Goal: Information Seeking & Learning: Learn about a topic

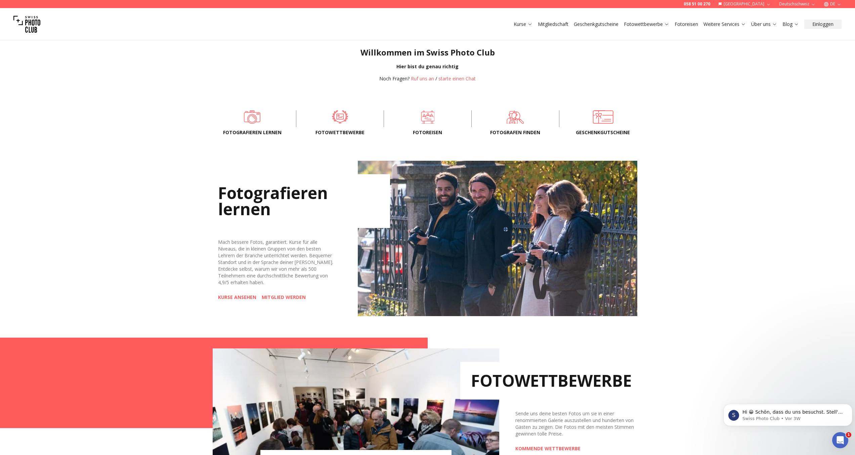
scroll to position [235, 0]
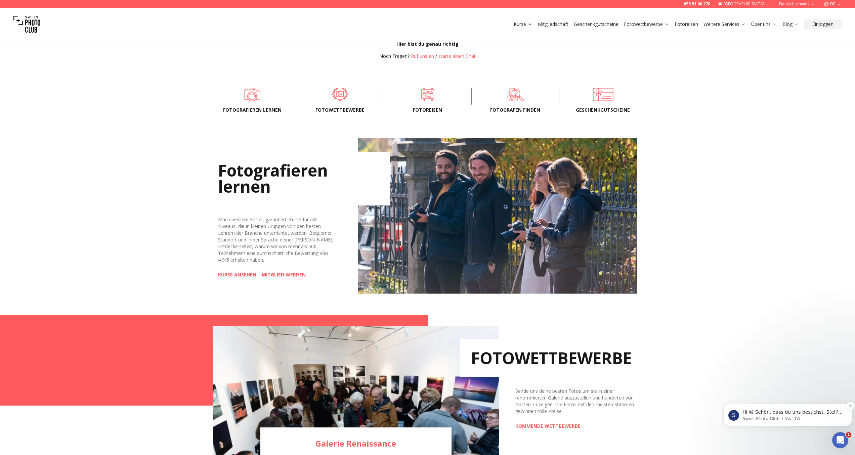
click at [767, 416] on p "Swiss Photo Club • Vor 3W" at bounding box center [793, 418] width 101 height 6
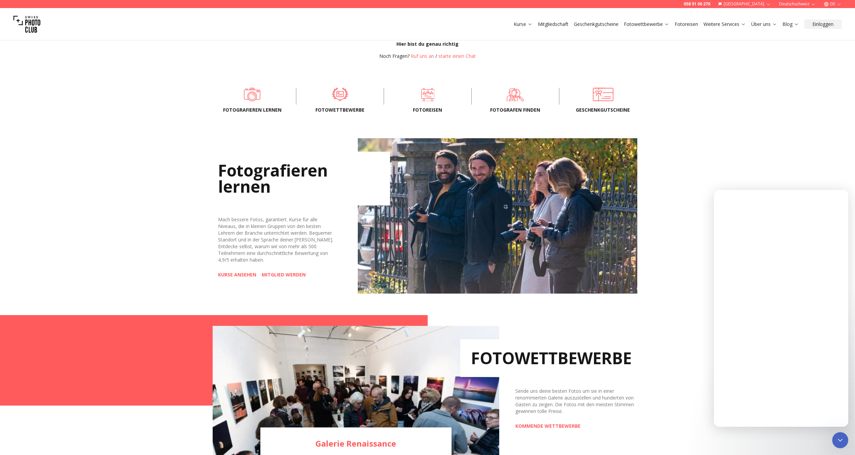
scroll to position [0, 0]
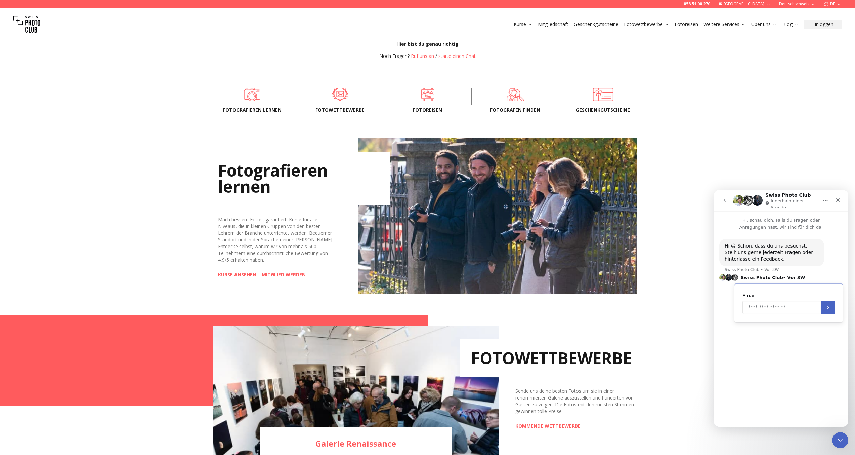
click at [754, 303] on input "Enter your email" at bounding box center [782, 306] width 79 height 13
click at [791, 255] on div "Hi 😀 Schön, dass du uns besuchst. Stell' uns gerne jederzeit Fragen oder hinter…" at bounding box center [772, 253] width 94 height 20
click at [836, 200] on icon "Schließen" at bounding box center [838, 199] width 5 height 5
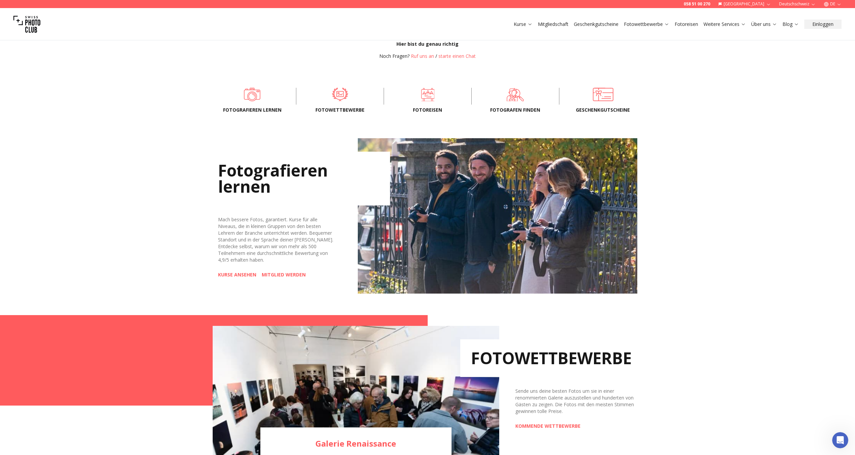
click at [688, 193] on div "Fotografieren lernen Mach bessere Fotos, garantiert. Kurse für alle Niveaus, di…" at bounding box center [427, 215] width 855 height 177
click at [336, 98] on span at bounding box center [340, 94] width 67 height 20
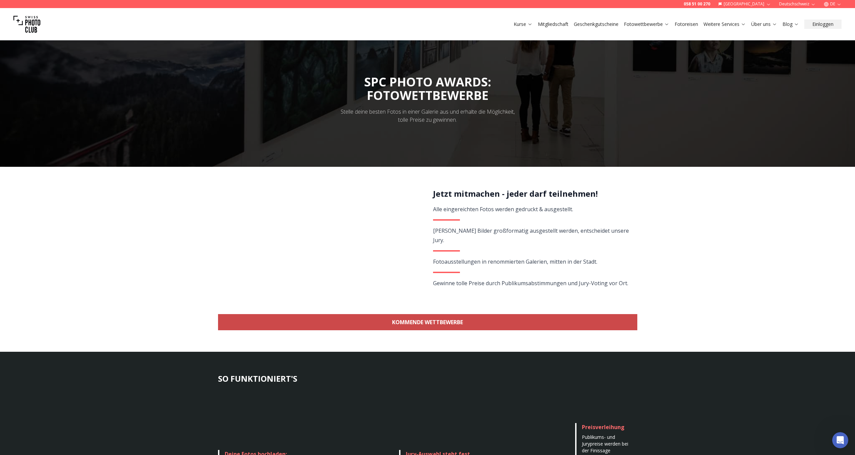
click at [435, 322] on link "KOMMENDE WETTBEWERBE" at bounding box center [427, 322] width 419 height 16
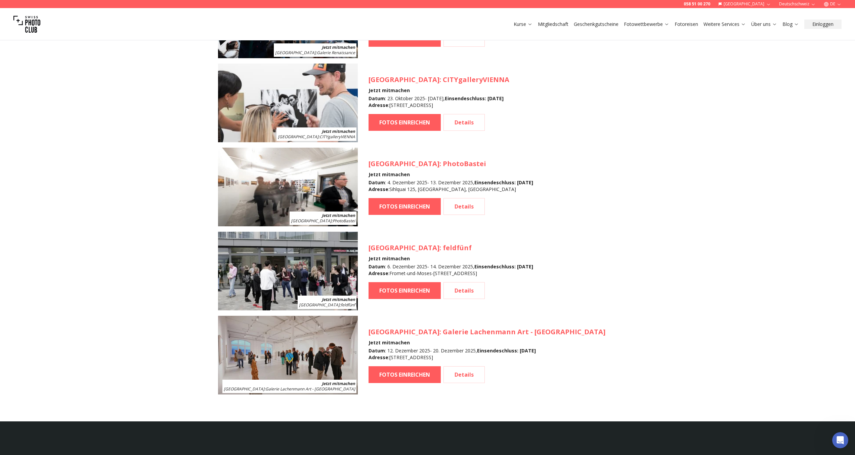
scroll to position [666, 0]
